Goal: Transaction & Acquisition: Purchase product/service

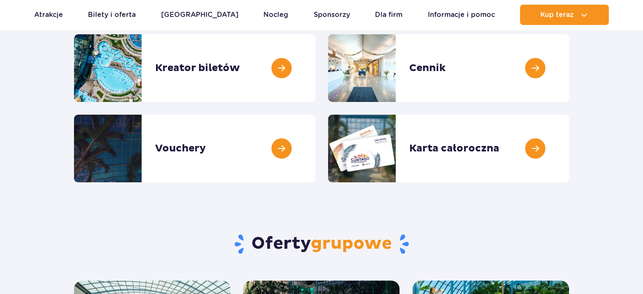
scroll to position [127, 0]
click at [315, 154] on link at bounding box center [315, 148] width 0 height 68
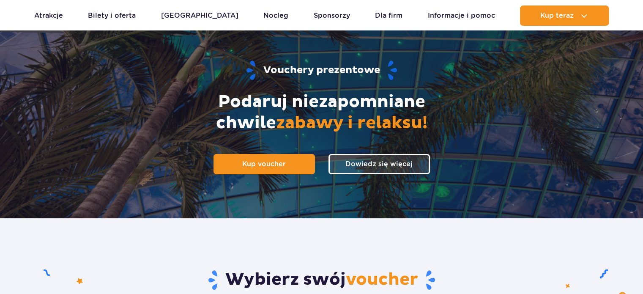
scroll to position [84, 0]
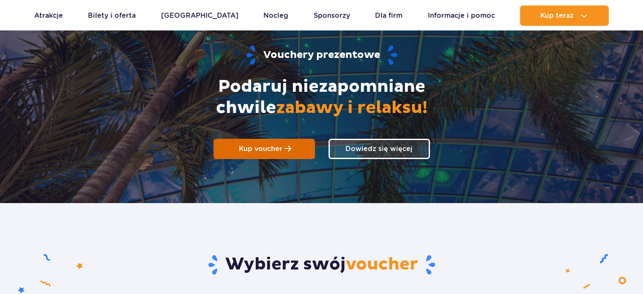
click at [258, 149] on span "Kup voucher" at bounding box center [261, 148] width 44 height 8
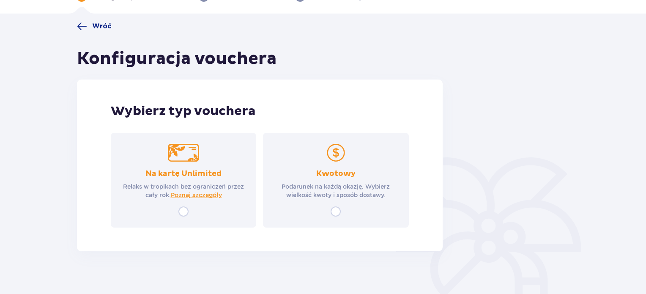
scroll to position [60, 0]
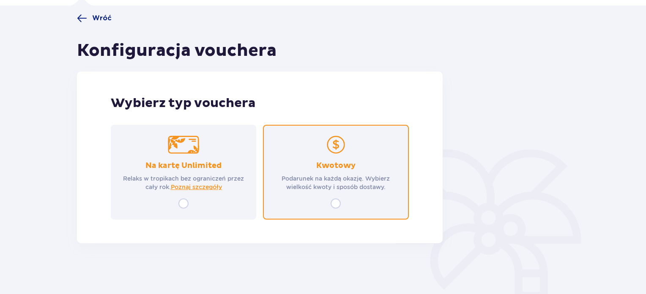
click at [334, 206] on input "radio" at bounding box center [335, 203] width 10 height 10
radio input "true"
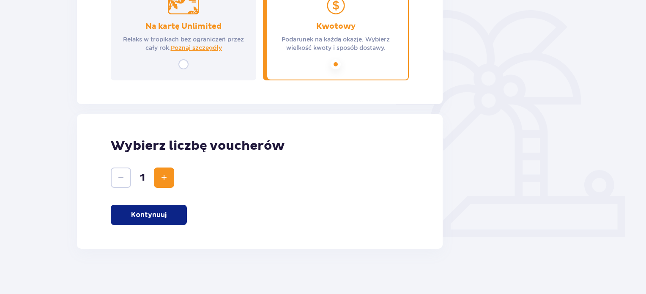
scroll to position [204, 0]
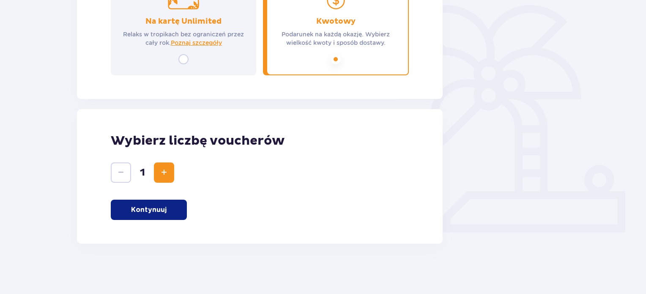
click at [169, 171] on button "Increase" at bounding box center [164, 172] width 20 height 20
click at [164, 176] on span "Increase" at bounding box center [164, 172] width 10 height 10
click at [160, 207] on p "Kontynuuj" at bounding box center [148, 209] width 35 height 9
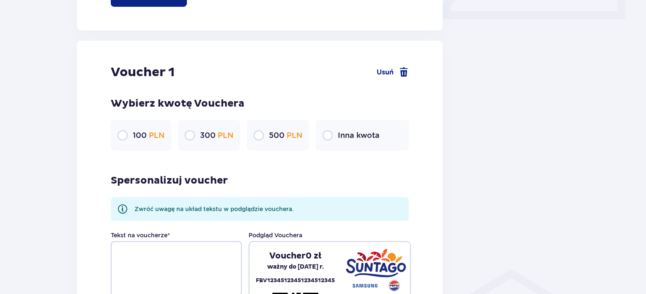
scroll to position [448, 0]
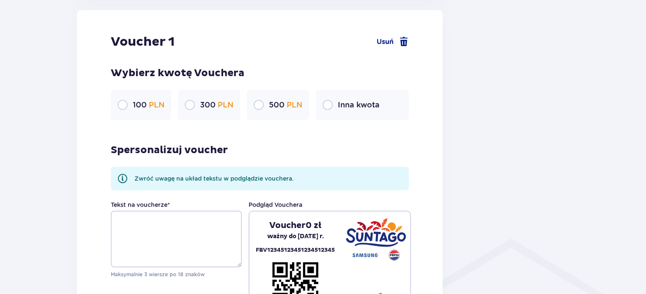
click at [355, 101] on p "Inna kwota" at bounding box center [359, 105] width 42 height 10
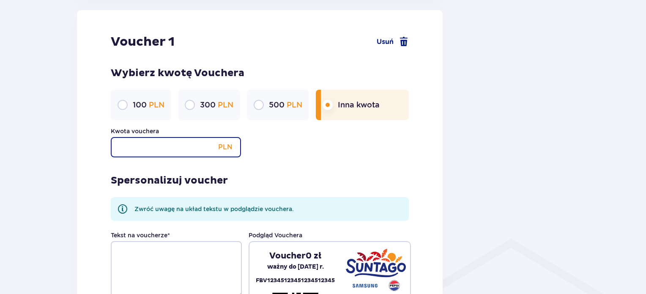
click at [190, 145] on input "Kwota vouchera" at bounding box center [176, 147] width 130 height 20
type input "250"
click at [199, 164] on div "Spersonalizuj voucher Zwróć uwagę na układ tekstu w podglądzie vouchera. Tekst …" at bounding box center [260, 251] width 298 height 188
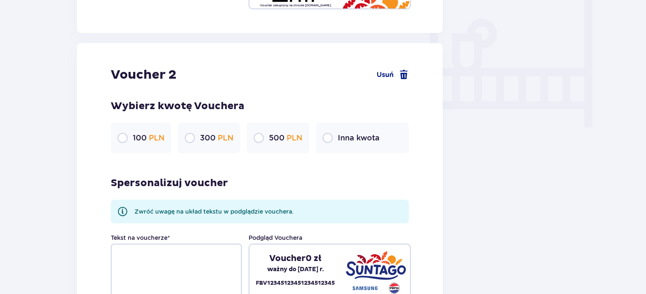
scroll to position [786, 0]
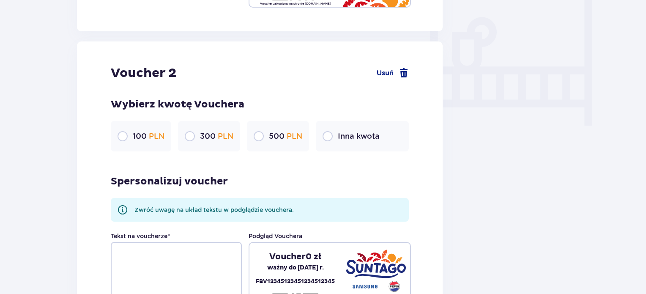
click at [334, 136] on div "Inna kwota" at bounding box center [362, 136] width 93 height 30
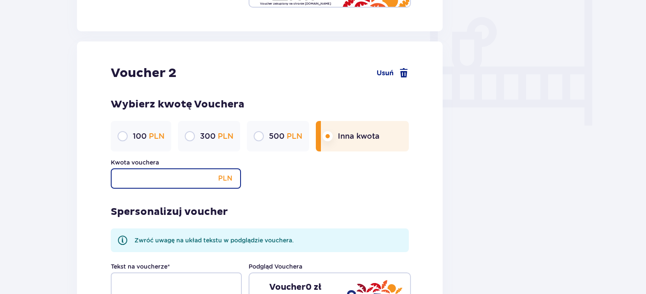
click at [175, 177] on input "Kwota vouchera" at bounding box center [176, 178] width 130 height 20
type input "250"
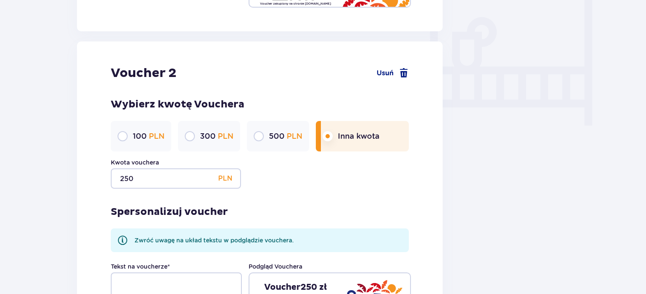
click at [180, 192] on div "Spersonalizuj voucher Zwróć uwagę na układ tekstu w podglądzie vouchera. Tekst …" at bounding box center [260, 282] width 298 height 188
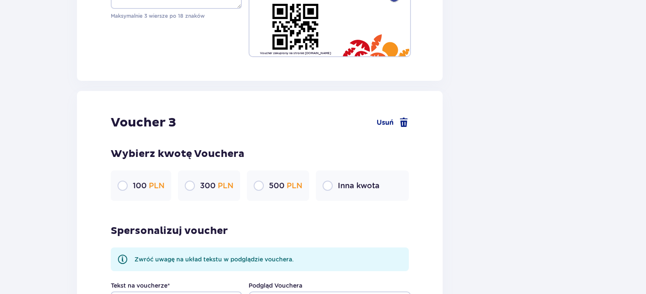
scroll to position [1124, 0]
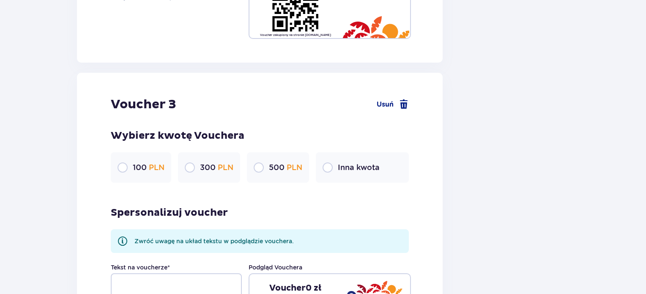
click at [149, 170] on span "PLN" at bounding box center [157, 167] width 16 height 9
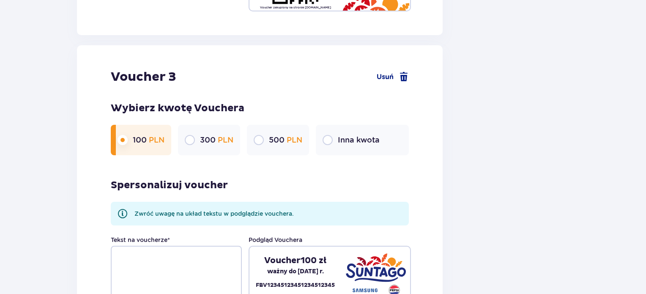
scroll to position [1166, 0]
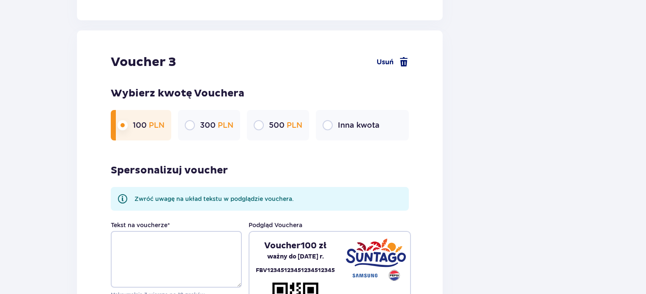
click at [396, 65] on span "Usuń" at bounding box center [392, 62] width 32 height 10
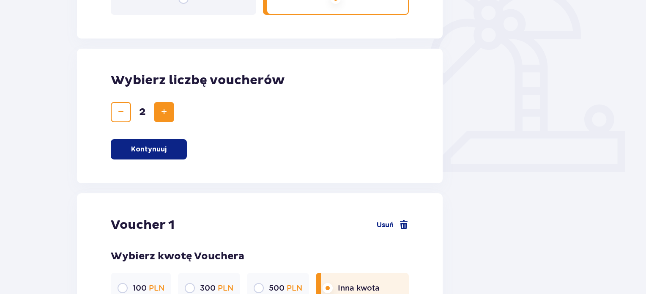
scroll to position [211, 0]
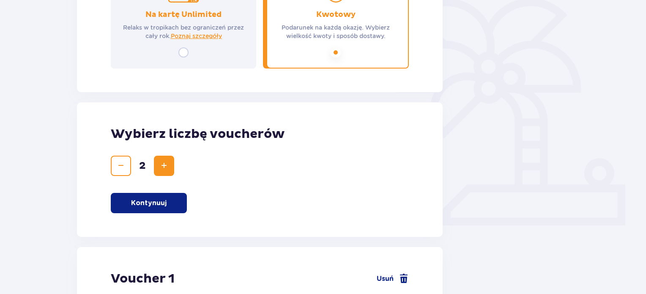
click at [162, 167] on span "Increase" at bounding box center [164, 166] width 10 height 10
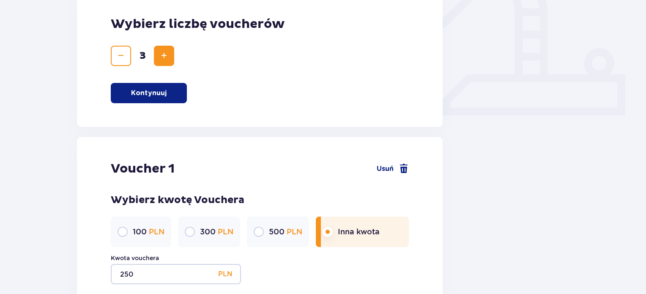
click at [161, 52] on span "Increase" at bounding box center [164, 56] width 10 height 10
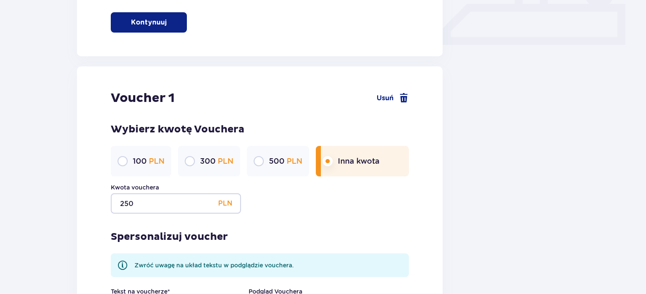
scroll to position [265, 0]
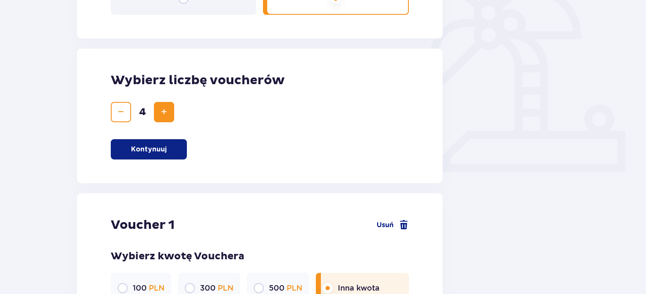
click at [173, 109] on button "Increase" at bounding box center [164, 112] width 20 height 20
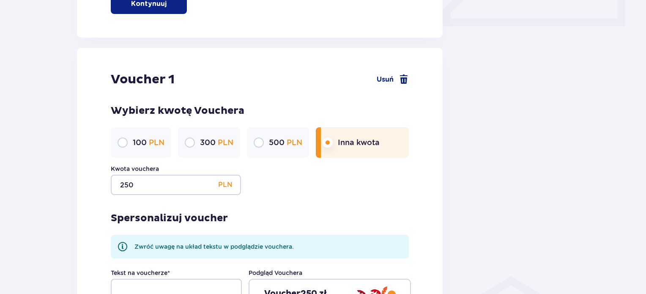
scroll to position [422, 0]
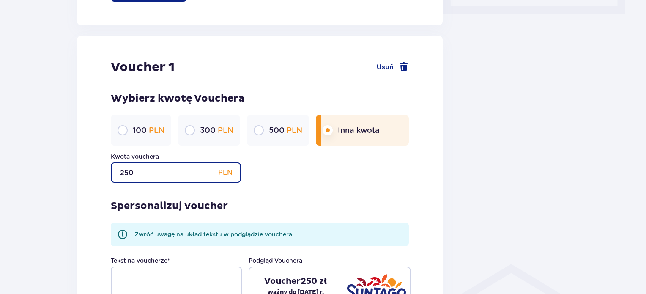
click at [128, 169] on input "250" at bounding box center [176, 172] width 130 height 20
drag, startPoint x: 144, startPoint y: 174, endPoint x: 110, endPoint y: 175, distance: 33.4
click at [111, 175] on input "250" at bounding box center [176, 172] width 130 height 20
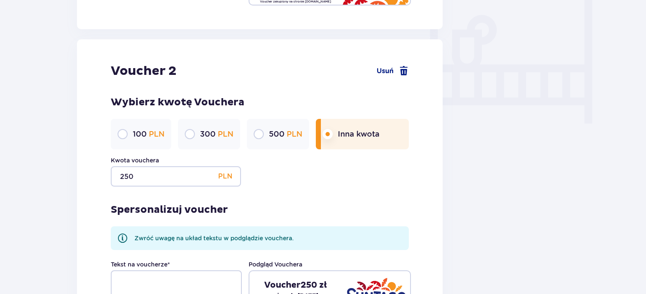
scroll to position [845, 0]
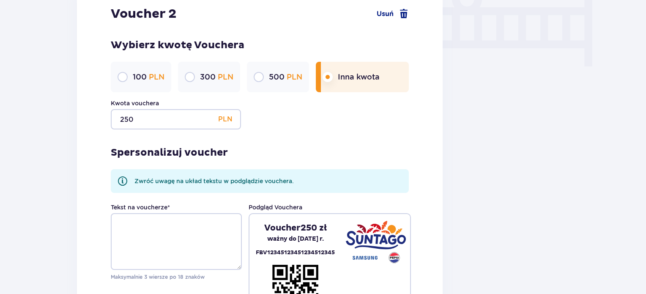
type input "300"
drag, startPoint x: 118, startPoint y: 121, endPoint x: 109, endPoint y: 122, distance: 8.9
click at [109, 122] on div "Voucher 2 Usuń Wybierz kwotę Vouchera 100 PLN 300 PLN 500 PLN Inna kwota Kwota …" at bounding box center [259, 161] width 365 height 359
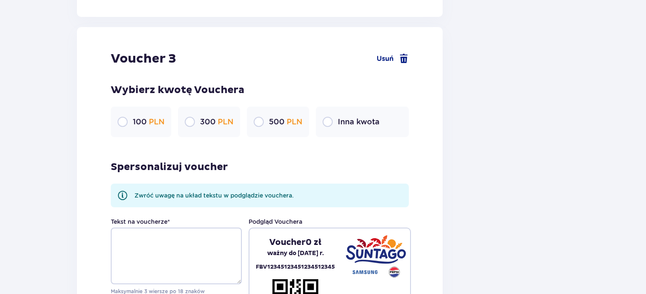
scroll to position [1183, 0]
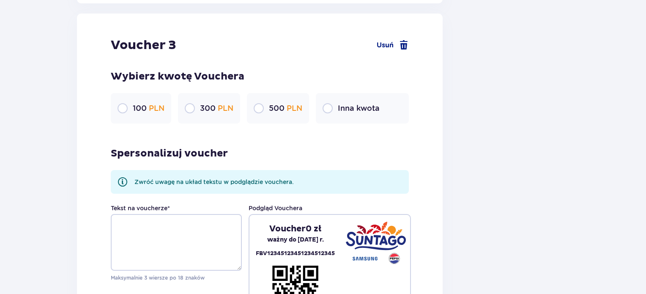
type input "300"
click at [374, 107] on p "Inna kwota" at bounding box center [359, 108] width 42 height 10
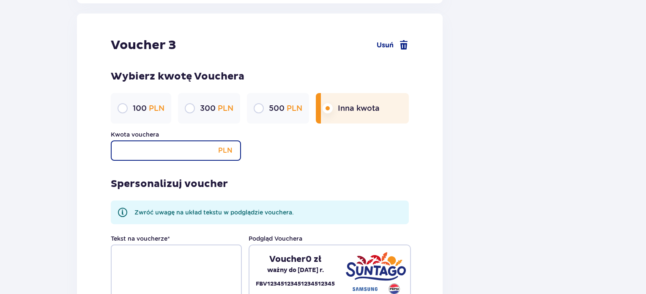
click at [166, 150] on input "Kwota vouchera" at bounding box center [176, 150] width 130 height 20
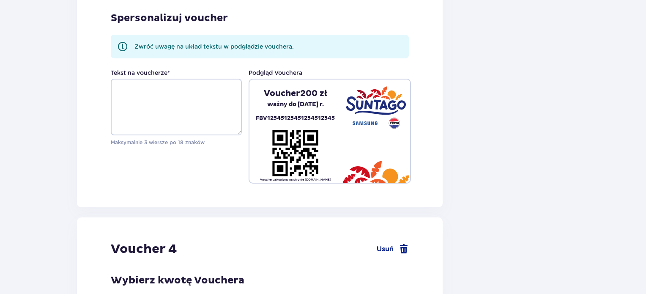
scroll to position [1479, 0]
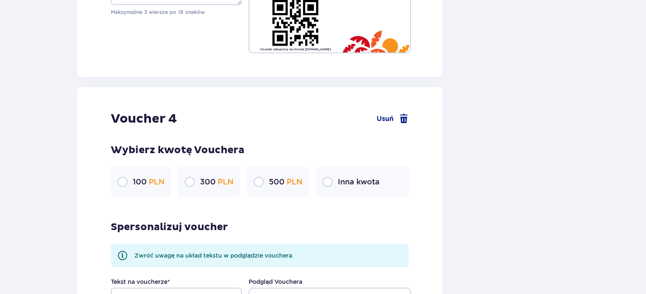
type input "200"
click at [346, 184] on p "Inna kwota" at bounding box center [359, 182] width 42 height 10
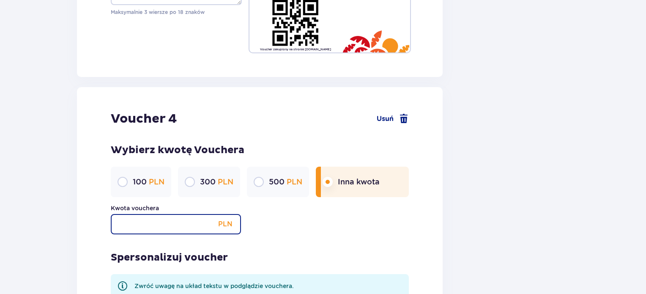
click at [177, 221] on input "Kwota vouchera" at bounding box center [176, 224] width 130 height 20
type input "200"
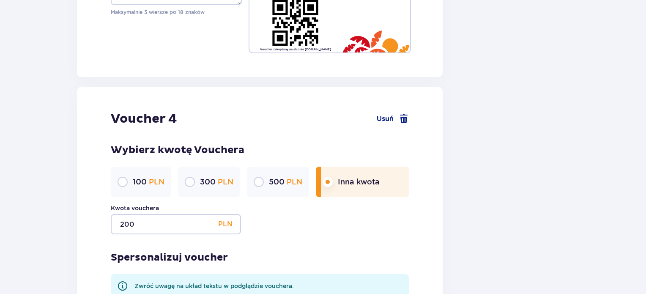
click at [290, 223] on div "Kwota vouchera 200 PLN" at bounding box center [260, 219] width 298 height 30
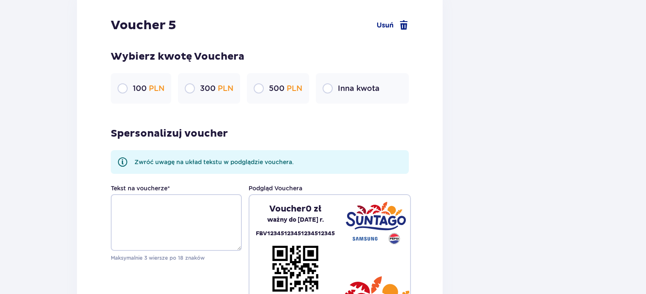
scroll to position [1901, 0]
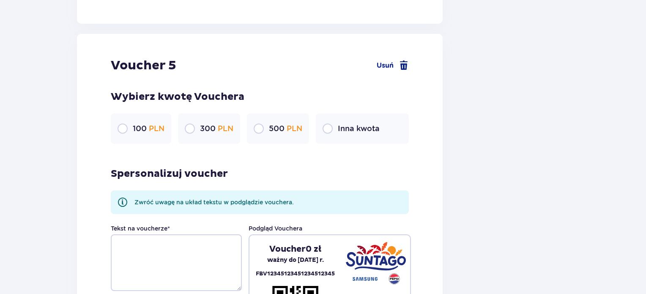
click at [364, 130] on p "Inna kwota" at bounding box center [359, 128] width 42 height 10
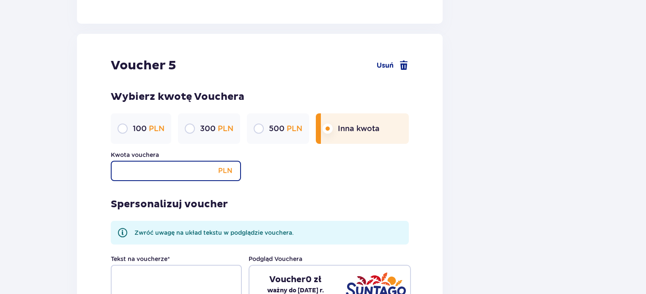
click at [168, 174] on input "Kwota vouchera" at bounding box center [176, 171] width 130 height 20
type input "200"
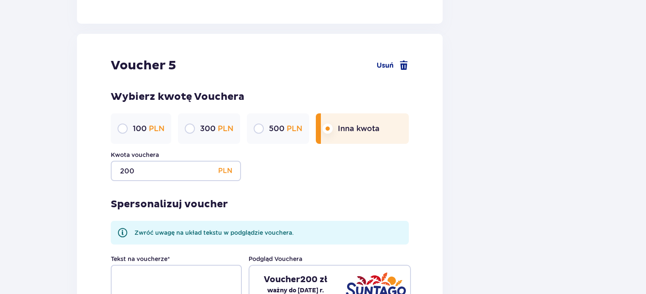
click at [336, 179] on div "Kwota vouchera 200 PLN" at bounding box center [260, 165] width 298 height 30
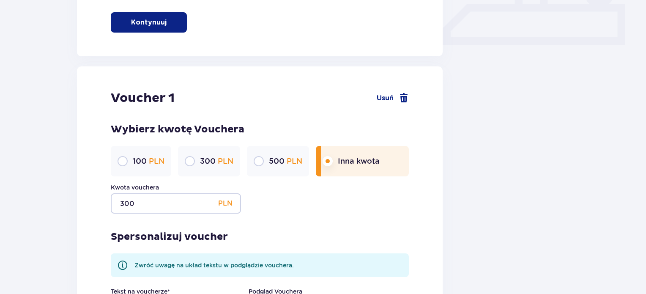
scroll to position [265, 0]
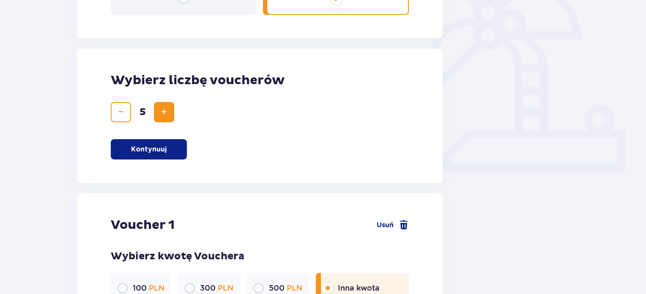
click at [173, 116] on button "Increase" at bounding box center [164, 112] width 20 height 20
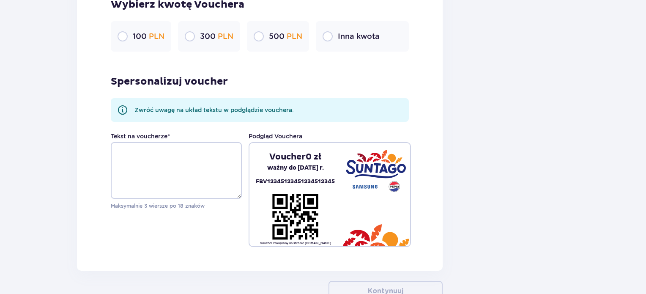
scroll to position [2272, 0]
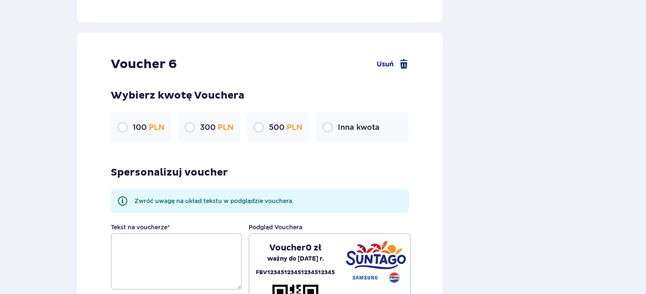
click at [136, 127] on p "100 PLN" at bounding box center [149, 127] width 32 height 10
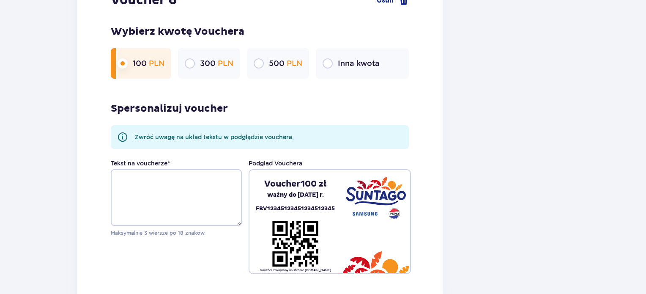
scroll to position [2398, 0]
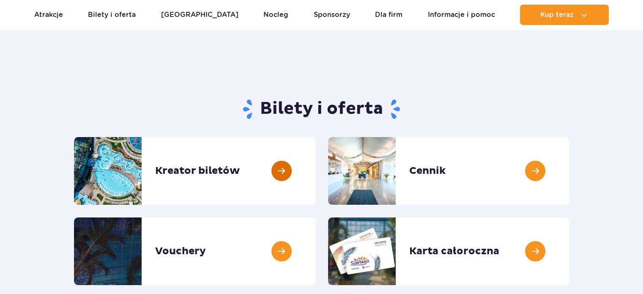
scroll to position [42, 0]
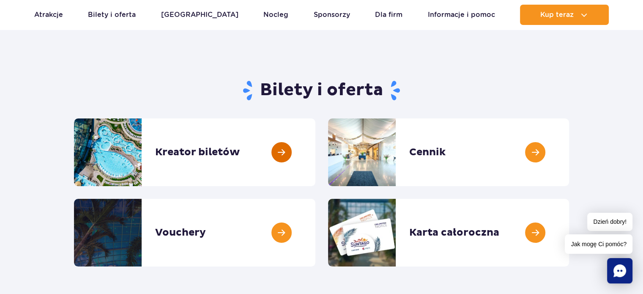
click at [315, 163] on link at bounding box center [315, 152] width 0 height 68
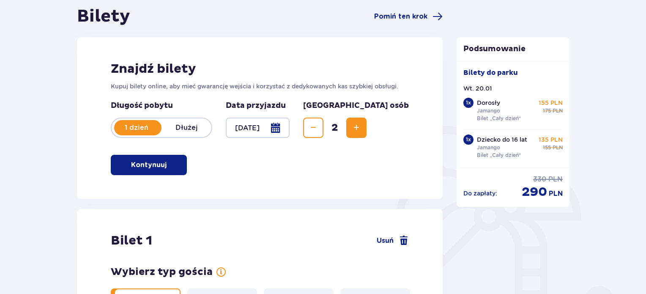
scroll to position [84, 0]
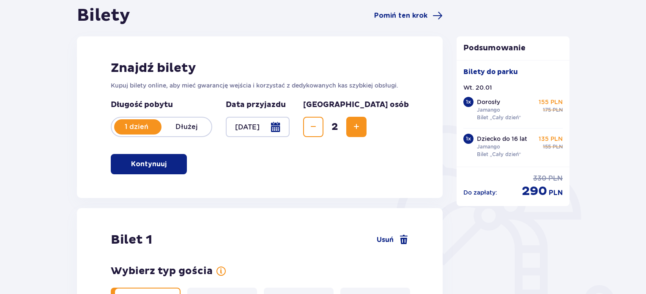
click at [323, 133] on button "Decrease" at bounding box center [313, 127] width 20 height 20
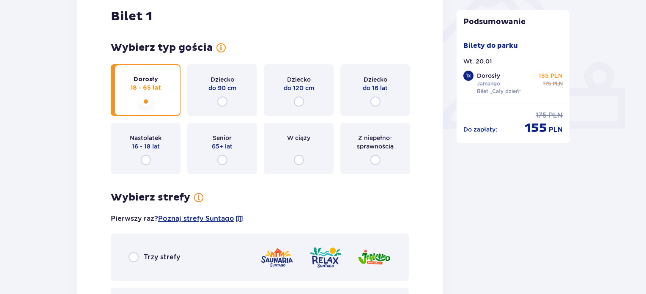
scroll to position [422, 0]
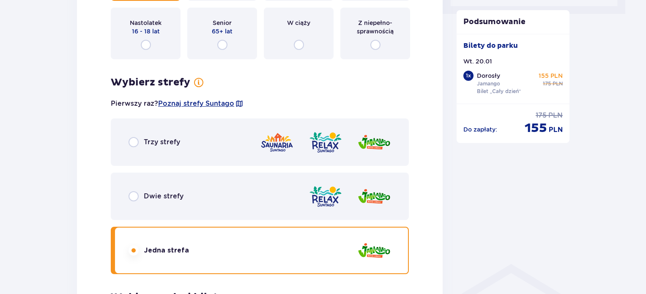
click at [204, 147] on div "Trzy strefy" at bounding box center [260, 141] width 298 height 47
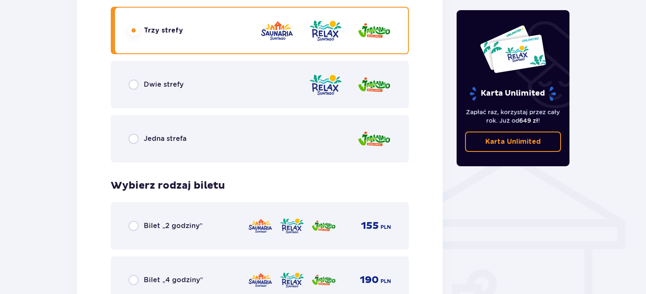
scroll to position [703, 0]
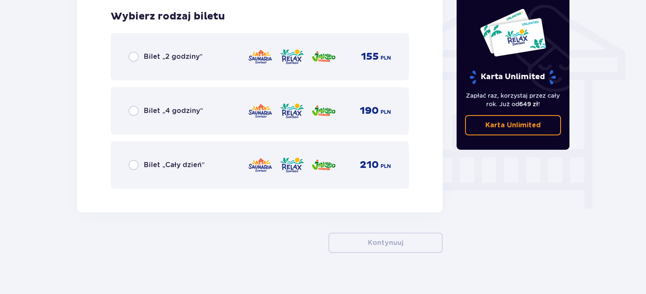
click at [234, 177] on div "Bilet „Cały dzień” 210 PLN" at bounding box center [260, 164] width 298 height 47
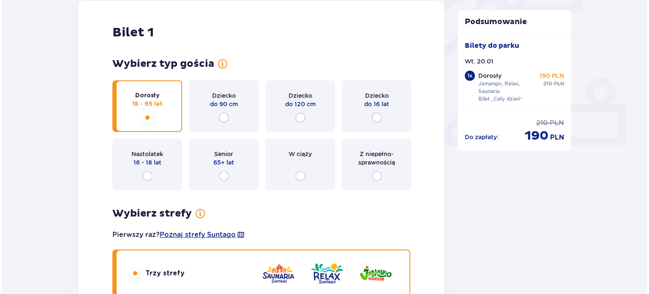
scroll to position [123, 0]
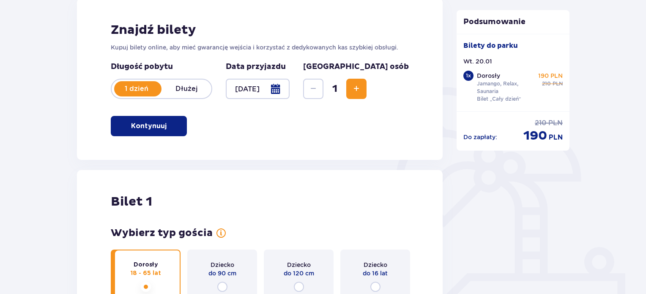
click at [280, 84] on div at bounding box center [258, 89] width 64 height 20
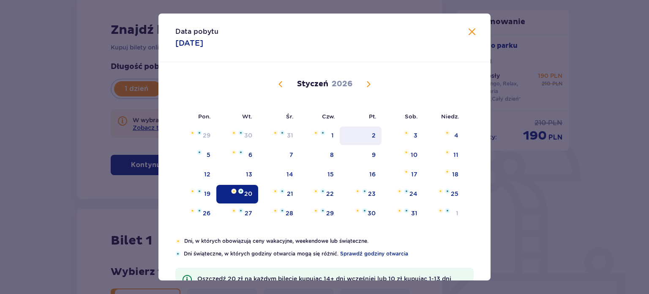
click at [357, 136] on div "2" at bounding box center [361, 135] width 42 height 19
type input "02.01.26"
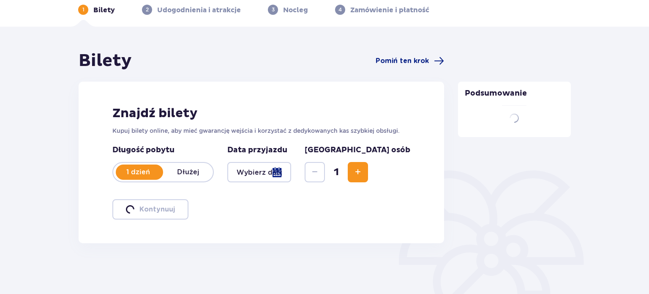
scroll to position [39, 0]
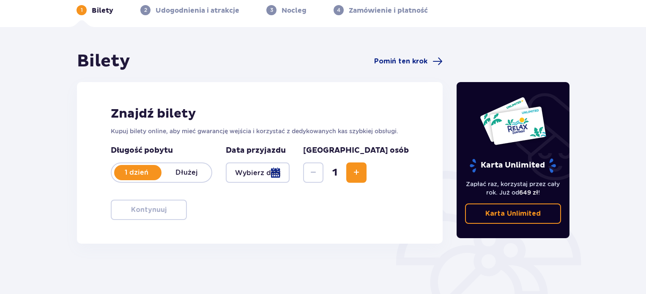
click at [271, 175] on div at bounding box center [258, 172] width 64 height 20
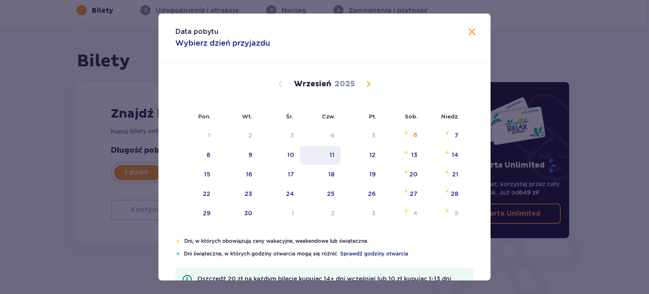
click at [327, 155] on div "11" at bounding box center [320, 155] width 41 height 19
type input "11.09.25"
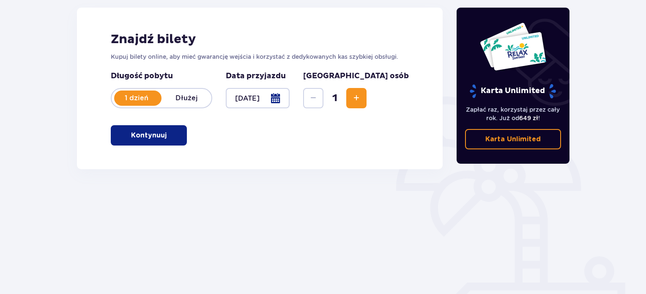
scroll to position [123, 0]
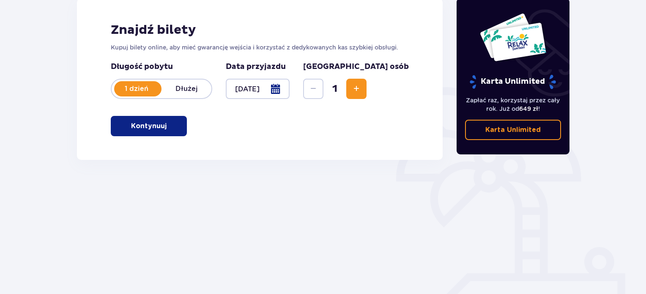
click at [144, 127] on p "Kontynuuj" at bounding box center [148, 125] width 35 height 9
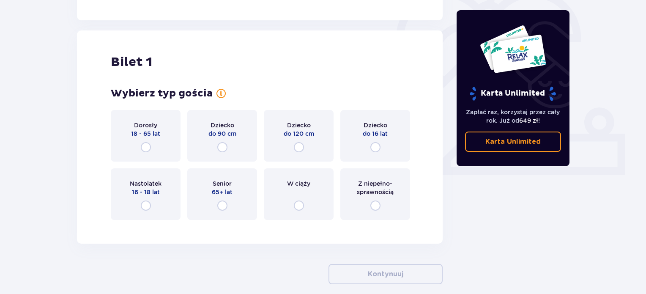
scroll to position [282, 0]
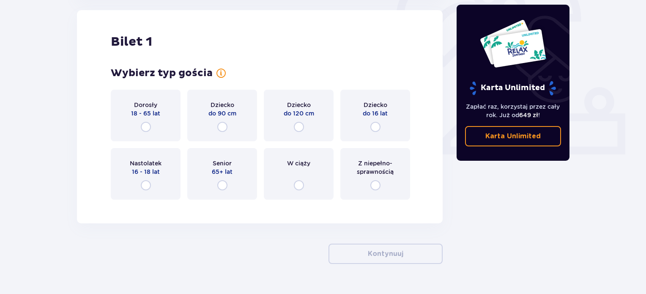
click at [159, 126] on div "Dorosły 18 - 65 lat" at bounding box center [146, 116] width 70 height 52
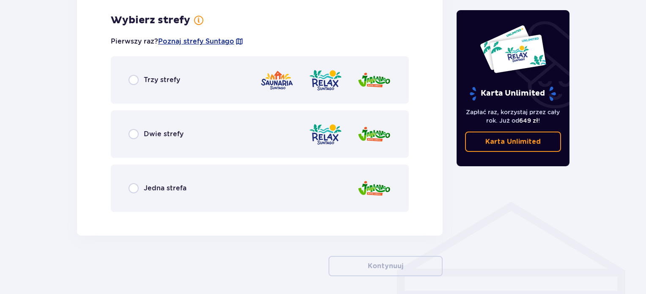
scroll to position [488, 0]
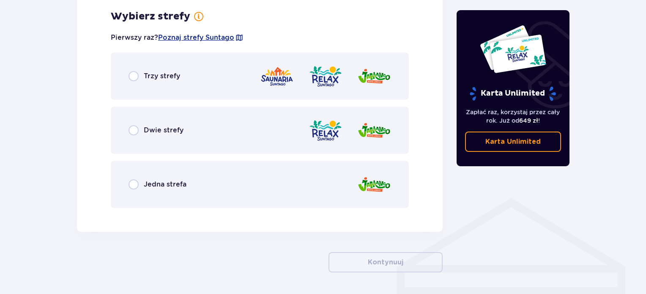
click at [211, 66] on div "Trzy strefy" at bounding box center [260, 75] width 298 height 47
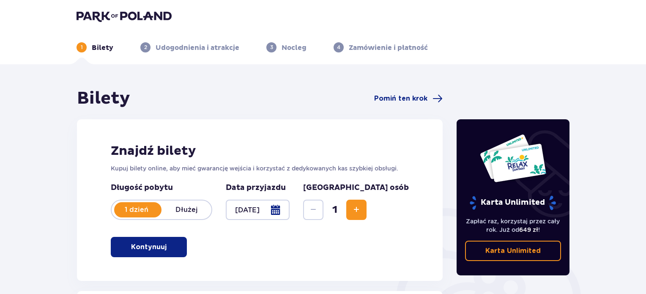
scroll to position [0, 0]
